Goal: Task Accomplishment & Management: Manage account settings

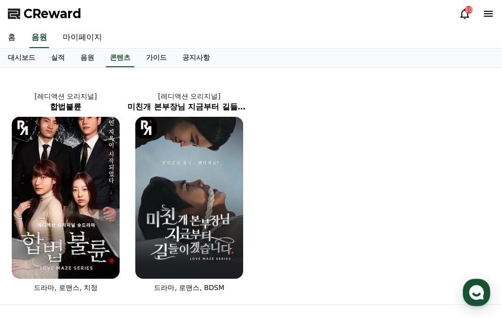
click at [75, 58] on link "음원" at bounding box center [87, 58] width 29 height 19
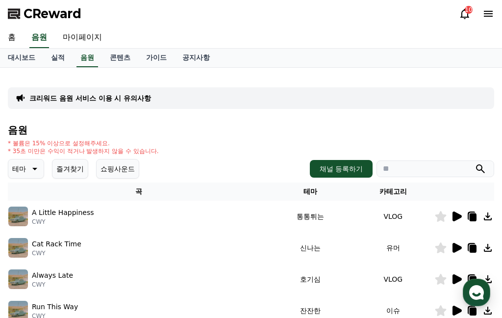
click at [53, 50] on link "실적" at bounding box center [57, 58] width 29 height 19
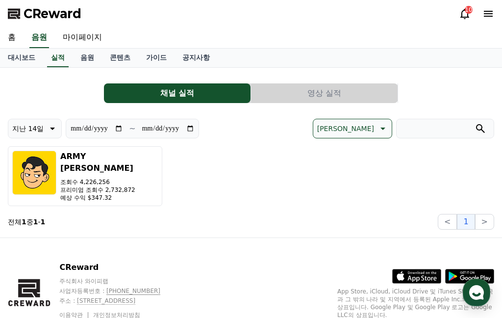
click at [85, 34] on link "마이페이지" at bounding box center [82, 37] width 55 height 21
select select "**********"
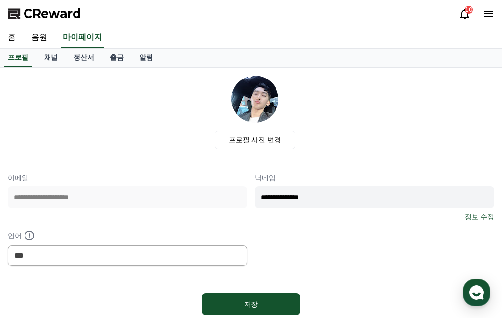
click at [81, 57] on link "정산서" at bounding box center [84, 58] width 36 height 19
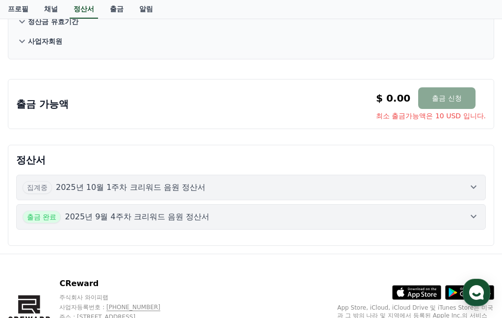
scroll to position [163, 0]
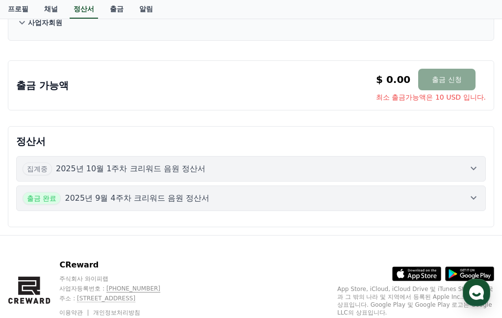
click at [472, 163] on icon at bounding box center [474, 168] width 12 height 12
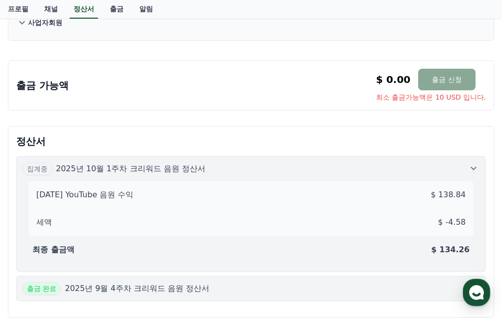
click at [469, 165] on icon at bounding box center [474, 168] width 12 height 12
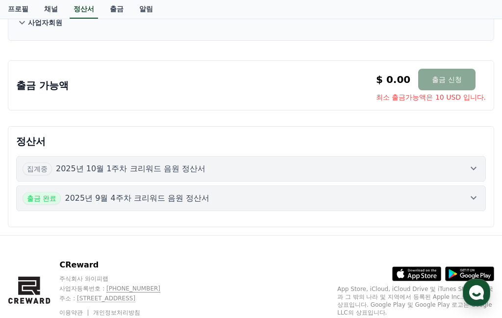
click at [472, 196] on icon at bounding box center [474, 198] width 12 height 12
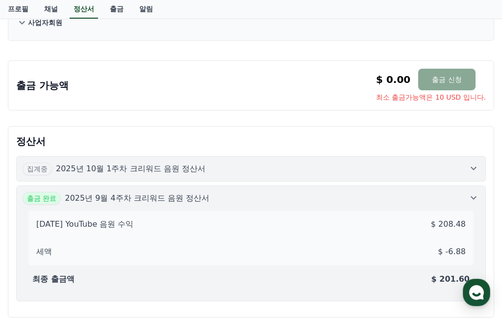
click at [467, 158] on button "집계중 2025년 10월 1주차 크리워드 음원 정산서" at bounding box center [251, 168] width 470 height 25
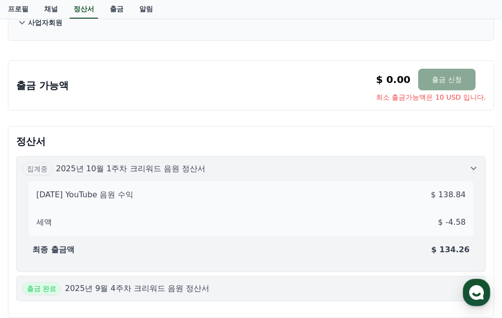
scroll to position [202, 0]
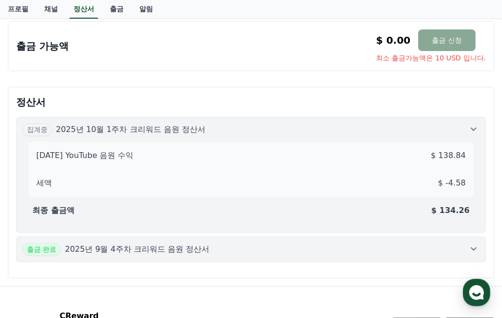
click at [476, 246] on icon at bounding box center [474, 249] width 12 height 12
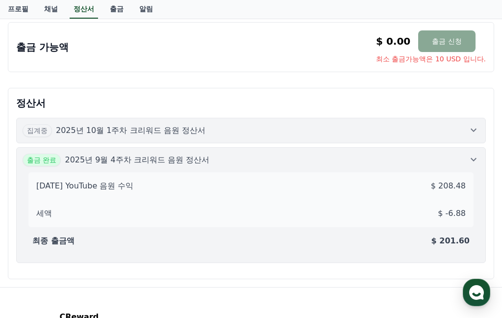
scroll to position [241, 0]
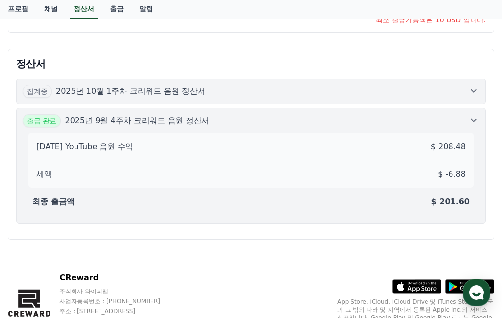
click at [472, 89] on icon at bounding box center [474, 91] width 12 height 12
